Goal: Task Accomplishment & Management: Manage account settings

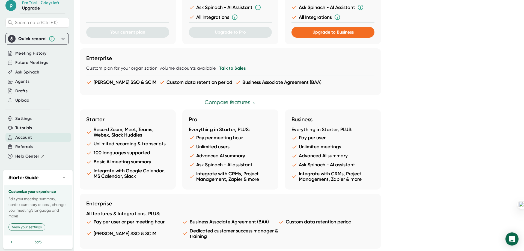
scroll to position [241, 0]
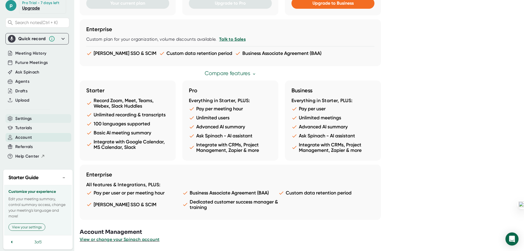
click at [31, 118] on span "Settings" at bounding box center [23, 118] width 17 height 6
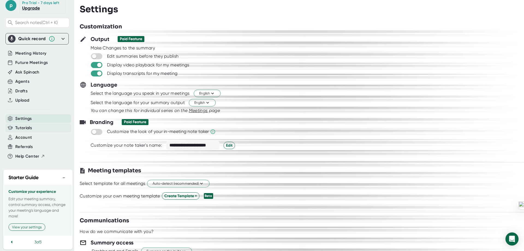
click at [23, 130] on span "Tutorials" at bounding box center [23, 128] width 17 height 6
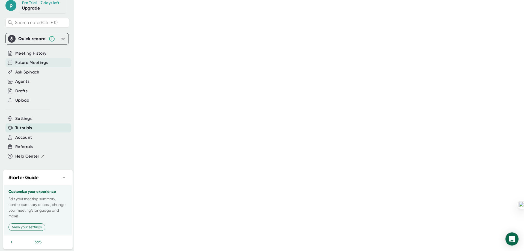
click at [25, 60] on span "Future Meetings" at bounding box center [31, 62] width 32 height 6
